Goal: Find specific page/section: Find specific page/section

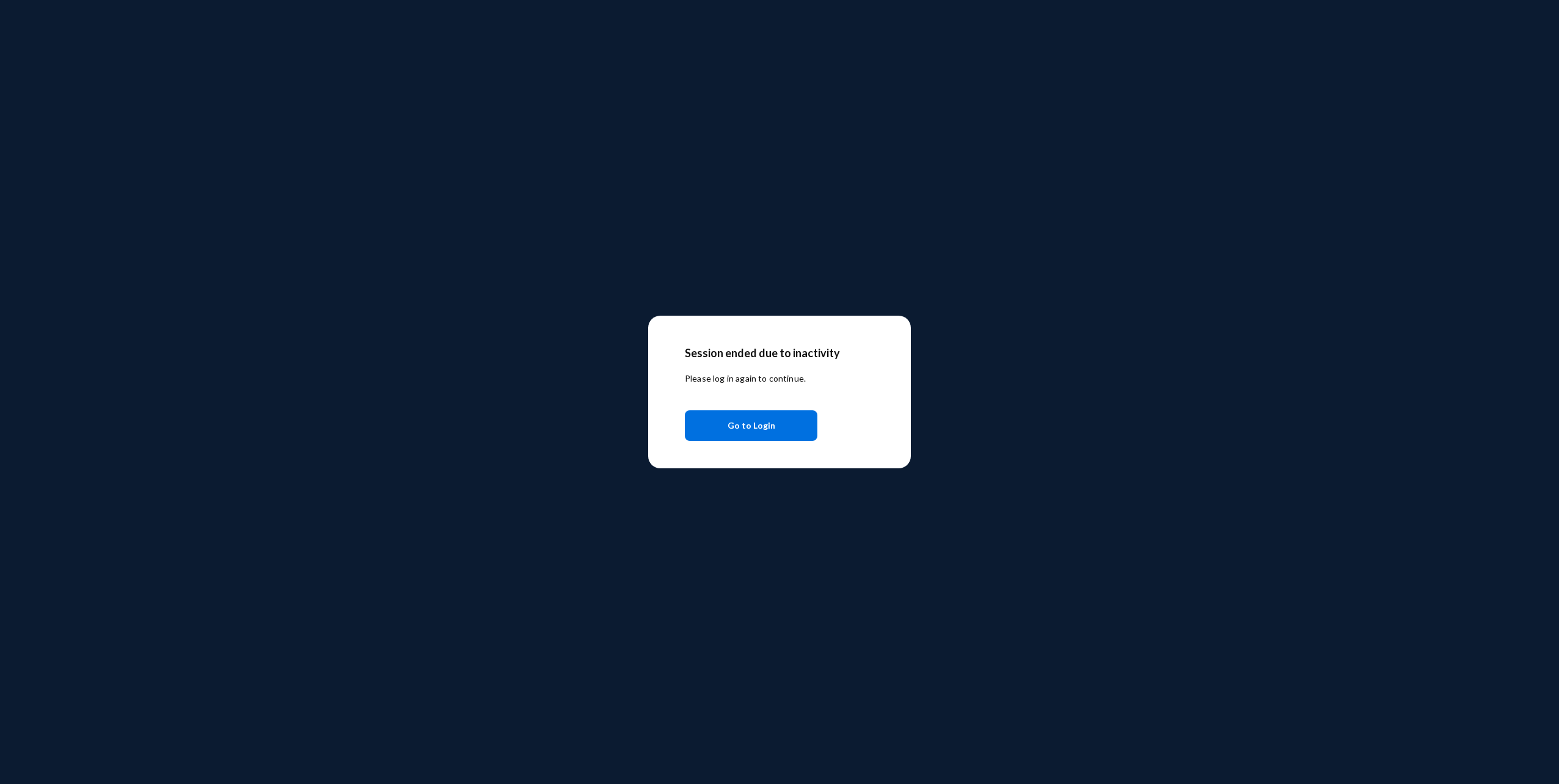
click at [744, 421] on span "Go to Login" at bounding box center [751, 425] width 48 height 22
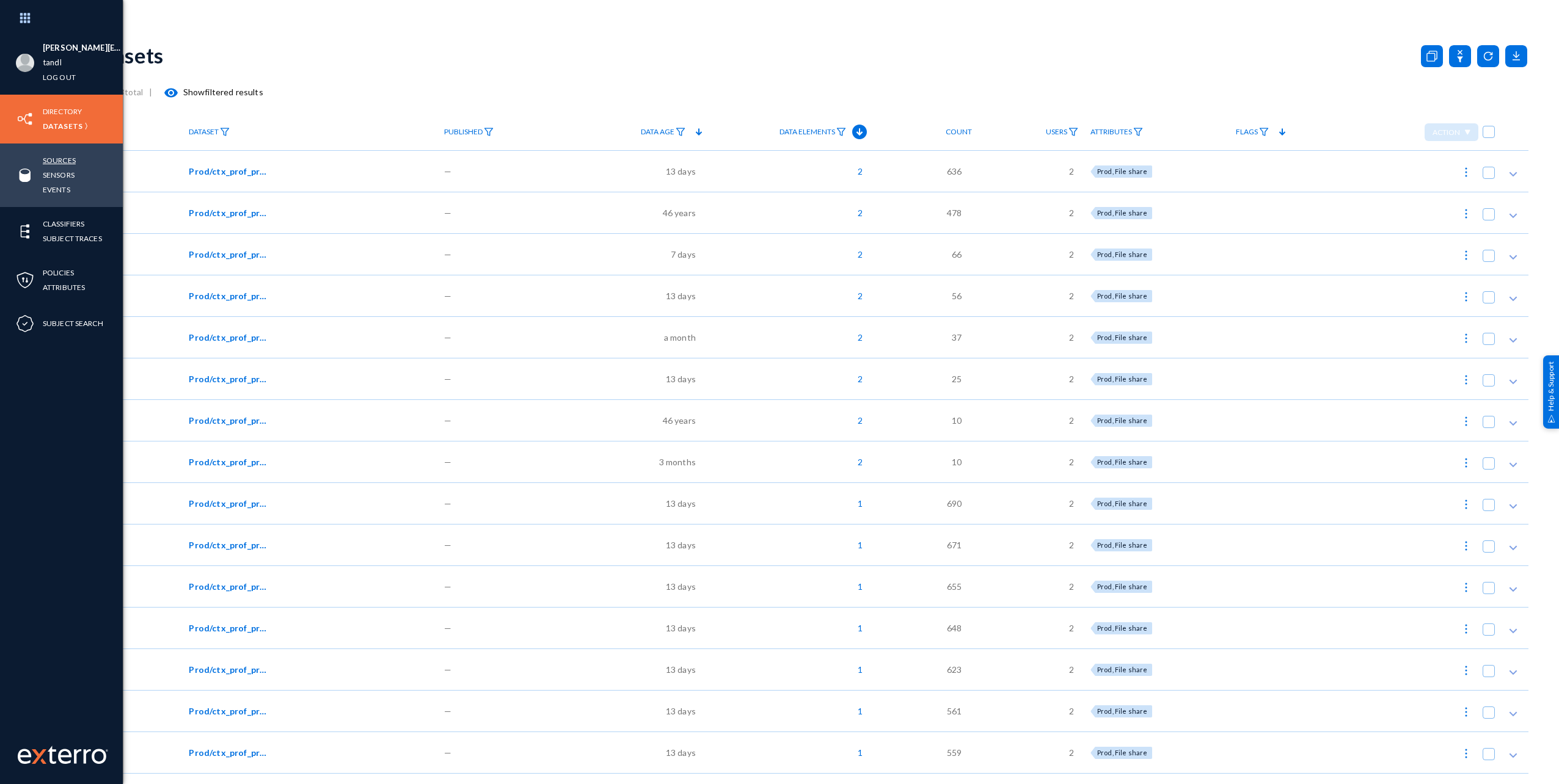
click at [66, 159] on link "Sources" at bounding box center [59, 160] width 33 height 14
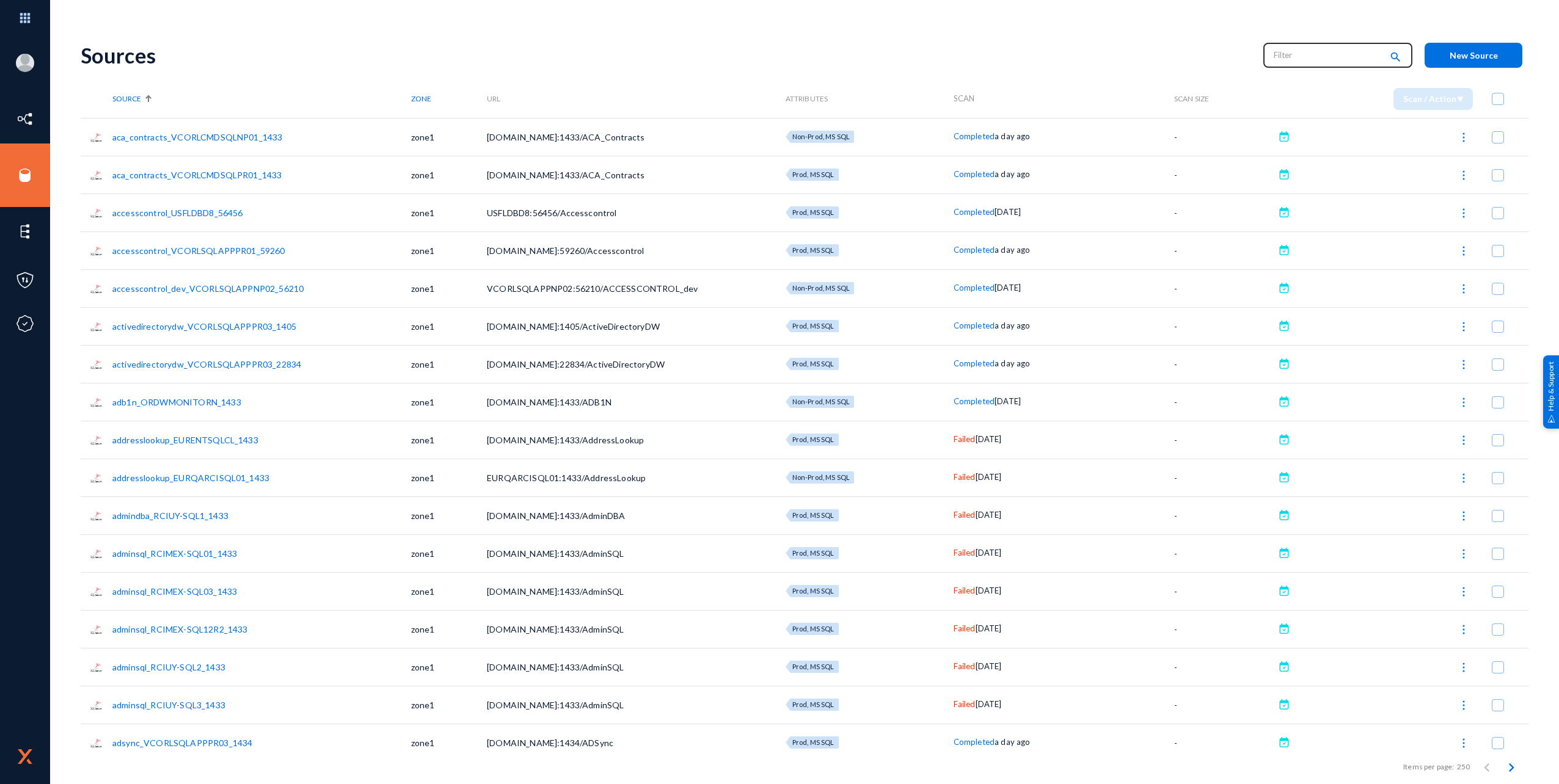
click at [1296, 56] on input "text" at bounding box center [1327, 55] width 108 height 19
type input "M"
type input "Running"
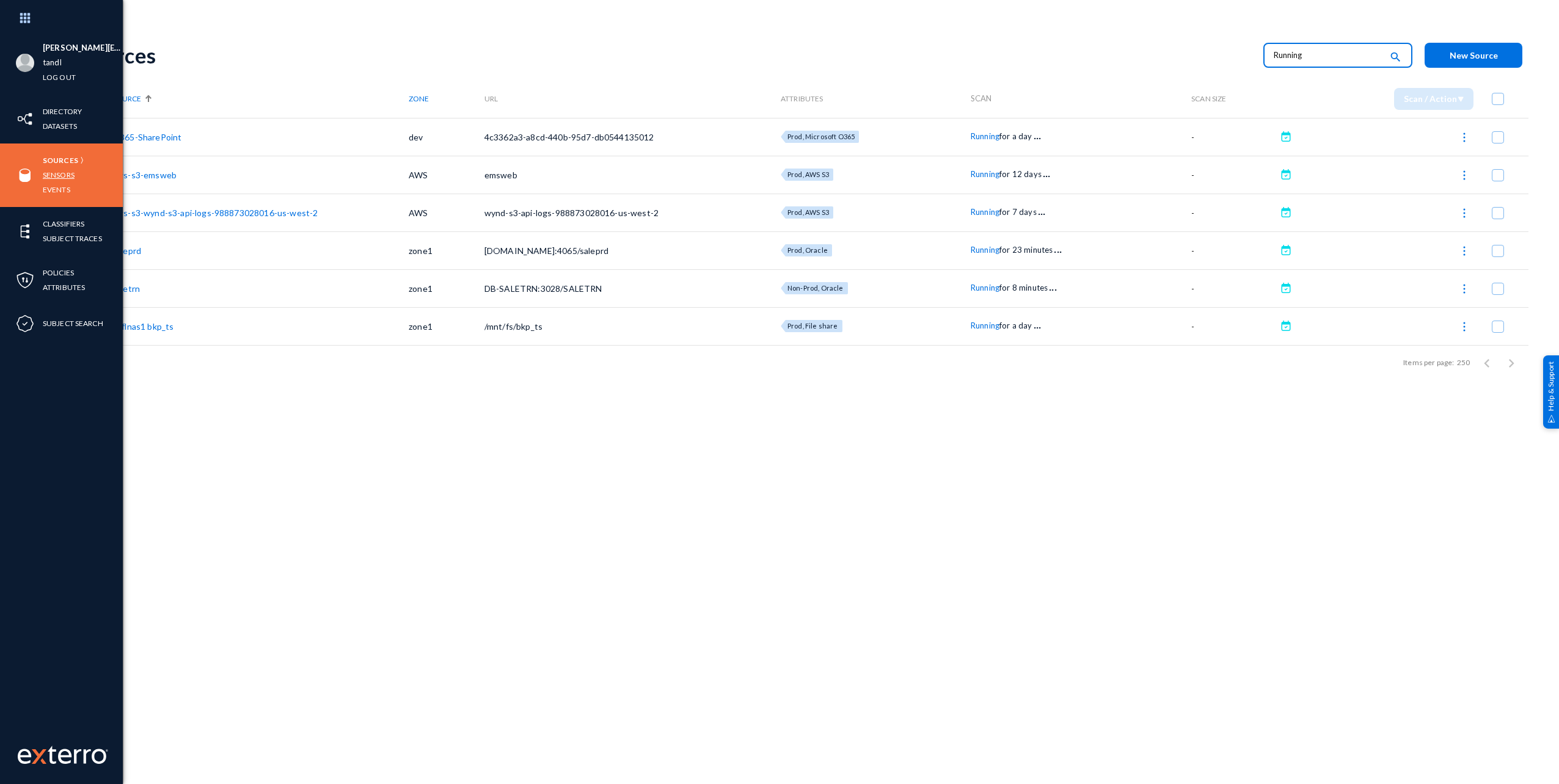
click at [66, 176] on link "Sensors" at bounding box center [58, 174] width 32 height 14
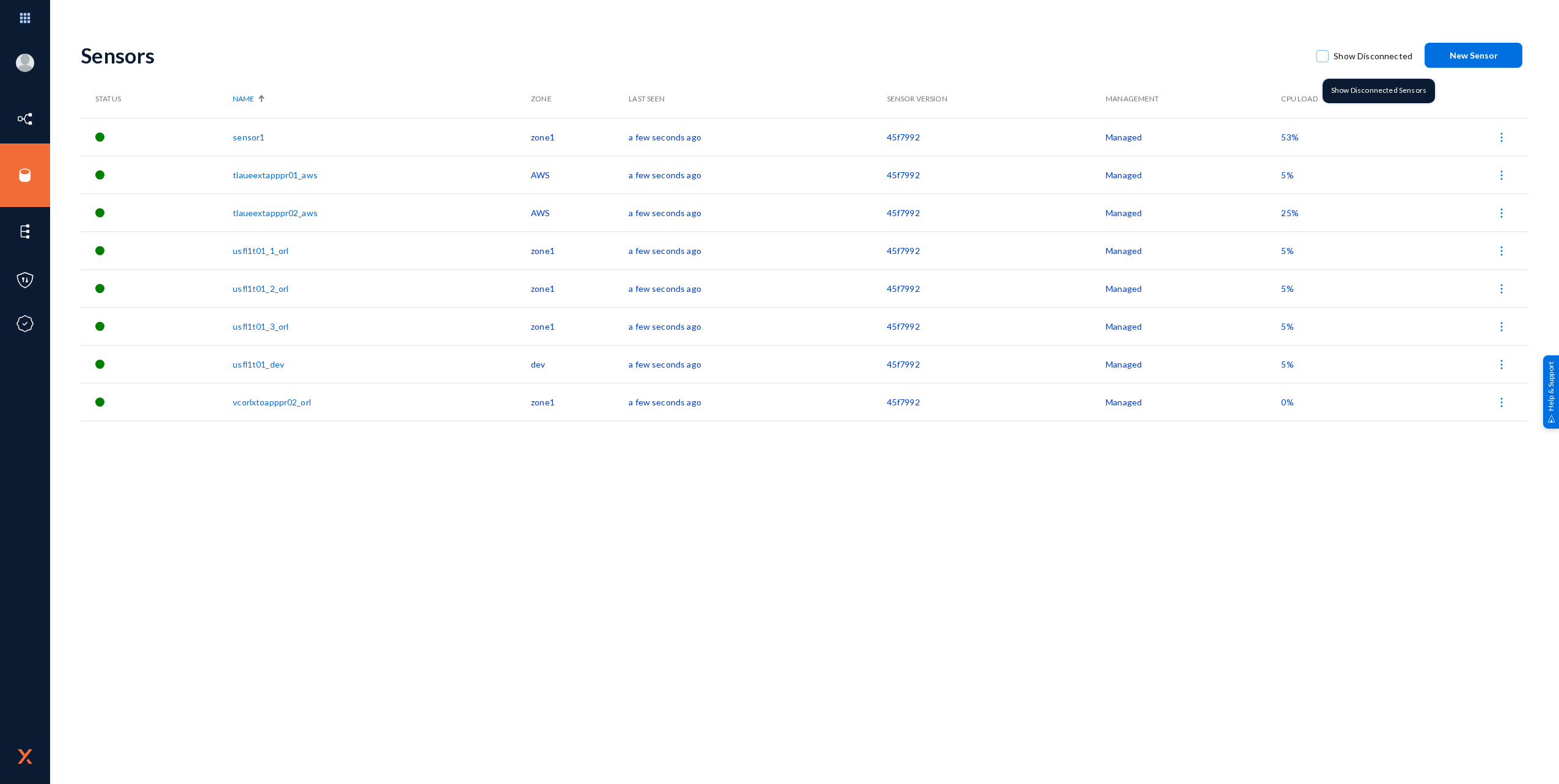
click at [1335, 53] on label "Show Disconnected" at bounding box center [1364, 56] width 96 height 19
click at [1323, 62] on input "Show Disconnected" at bounding box center [1322, 62] width 2 height 2
click at [1324, 59] on span at bounding box center [1322, 56] width 12 height 12
click at [1323, 62] on input "Show Disconnected" at bounding box center [1322, 62] width 2 height 2
checkbox input "false"
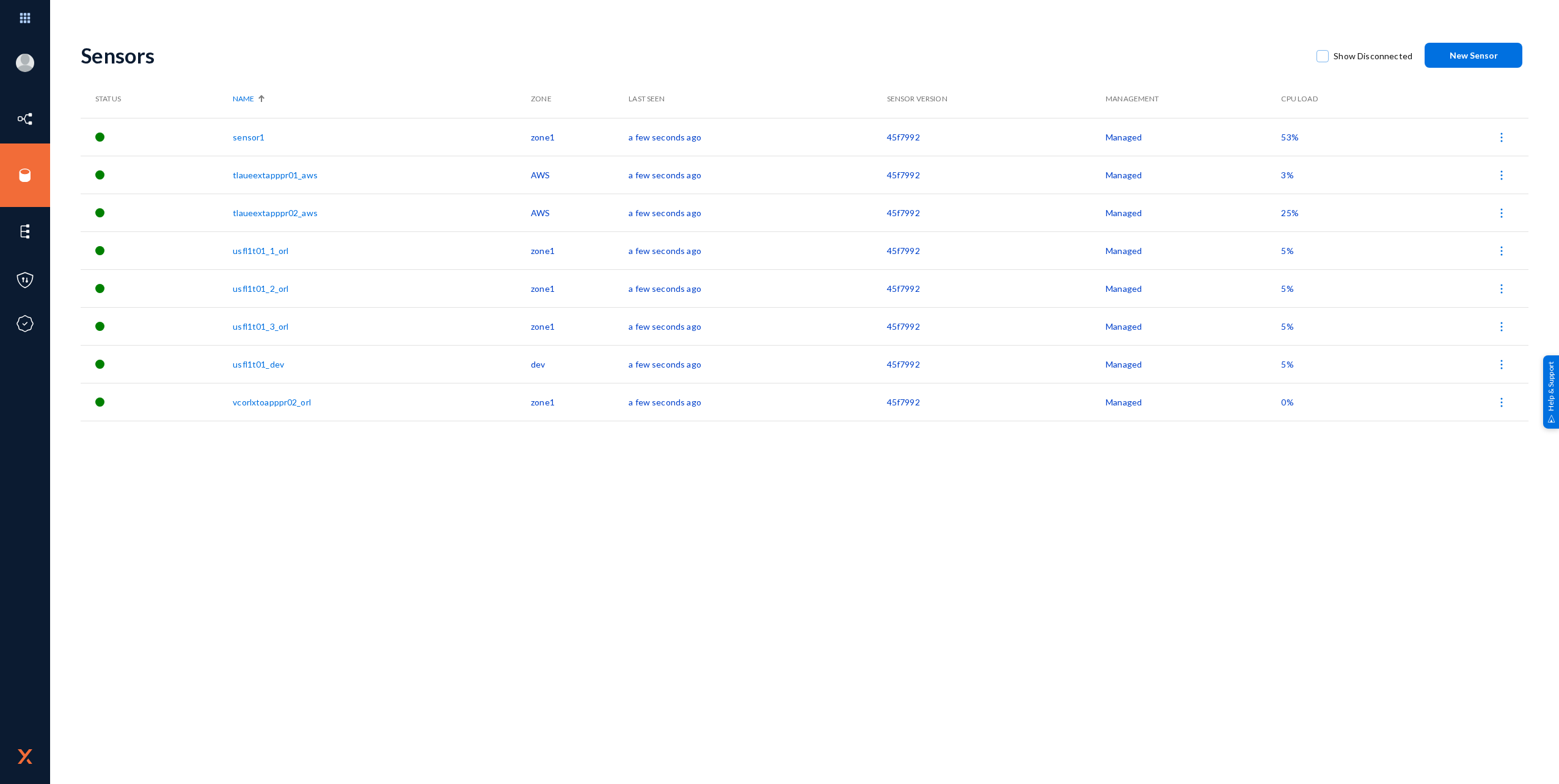
click at [185, 26] on div "[PERSON_NAME][EMAIL_ADDRESS][PERSON_NAME][DOMAIN_NAME] tandl Log out Directory …" at bounding box center [780, 392] width 1559 height 784
